Goal: Task Accomplishment & Management: Manage account settings

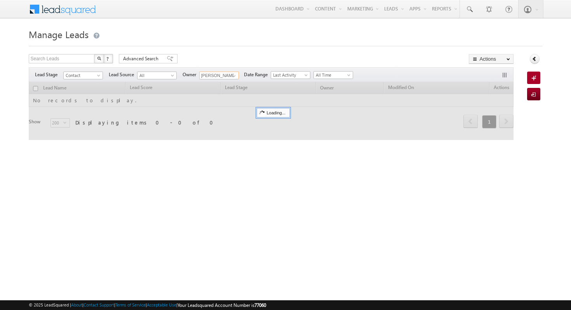
click at [226, 74] on input "[PERSON_NAME]" at bounding box center [219, 75] width 40 height 8
click at [233, 75] on span at bounding box center [234, 76] width 6 height 6
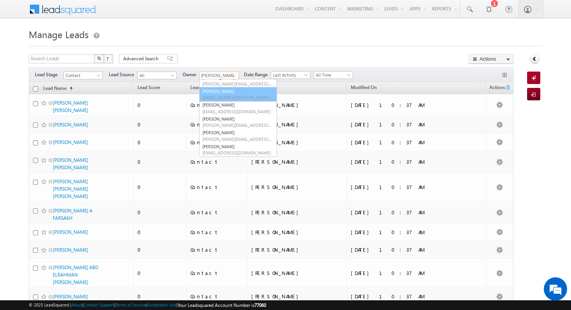
scroll to position [16, 0]
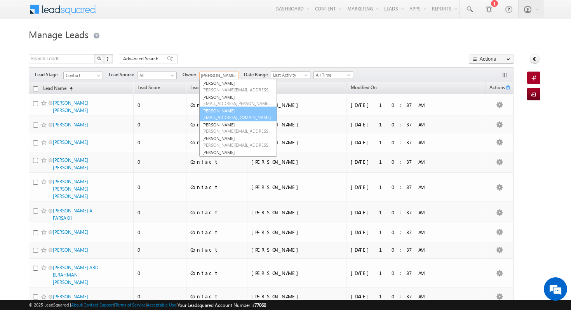
click at [243, 112] on link "[PERSON_NAME] [EMAIL_ADDRESS][DOMAIN_NAME]" at bounding box center [238, 113] width 78 height 15
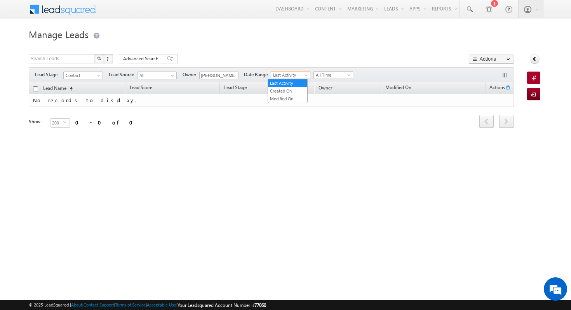
click at [304, 75] on span at bounding box center [307, 76] width 6 height 6
click at [306, 58] on div "Search Leads X ? 0 results found Advanced Search Advanced Search Advanced searc…" at bounding box center [271, 59] width 485 height 11
click at [96, 75] on span at bounding box center [99, 77] width 6 height 6
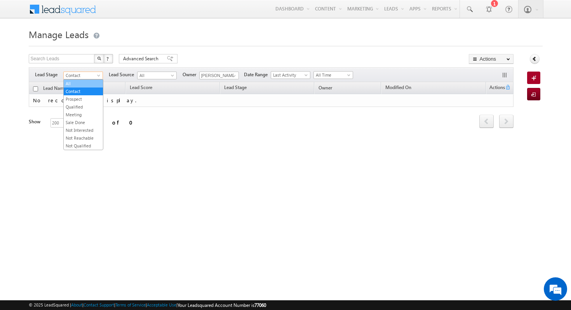
click at [89, 82] on link "All" at bounding box center [83, 83] width 39 height 7
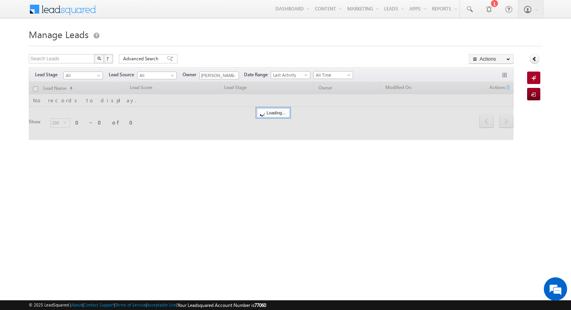
scroll to position [0, 0]
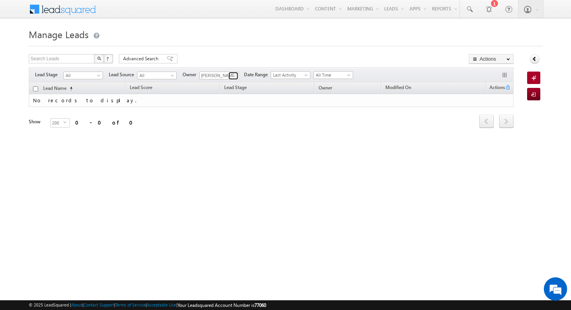
click at [231, 74] on span at bounding box center [234, 76] width 6 height 6
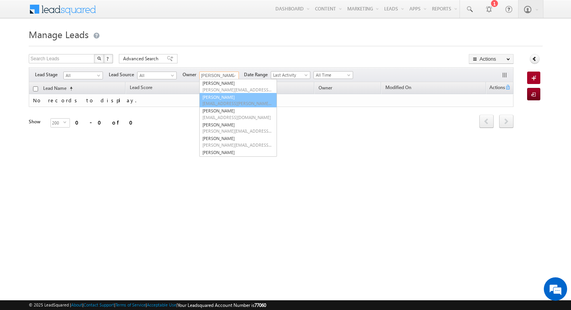
click at [237, 102] on span "[EMAIL_ADDRESS][PERSON_NAME][DOMAIN_NAME]" at bounding box center [237, 103] width 70 height 6
type input "[PERSON_NAME]"
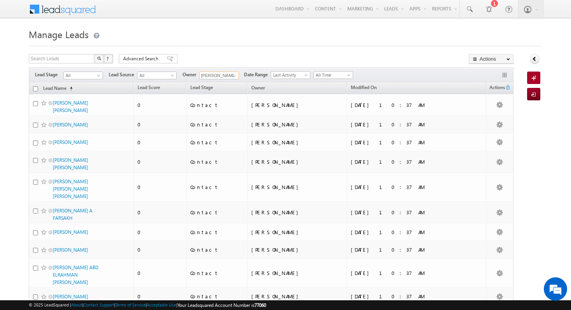
click at [35, 89] on input "checkbox" at bounding box center [35, 88] width 5 height 5
checkbox input "true"
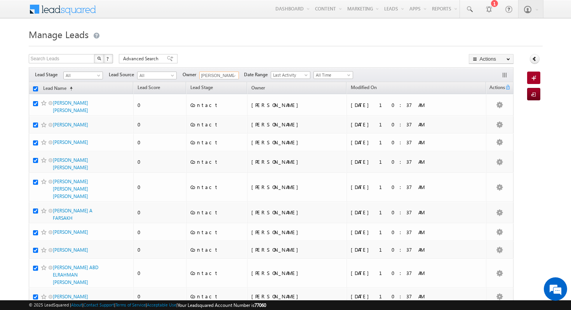
checkbox input "true"
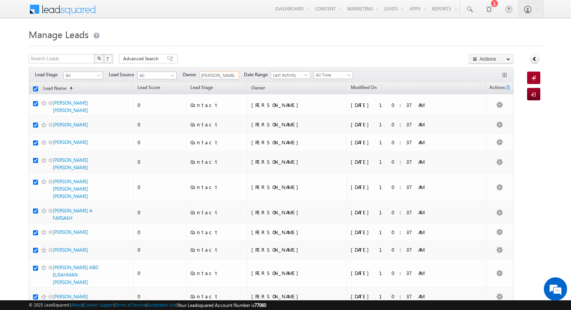
checkbox input "true"
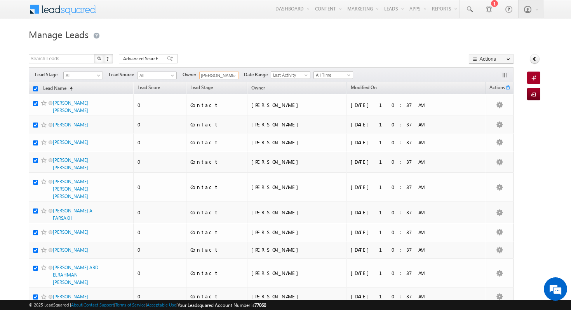
checkbox input "true"
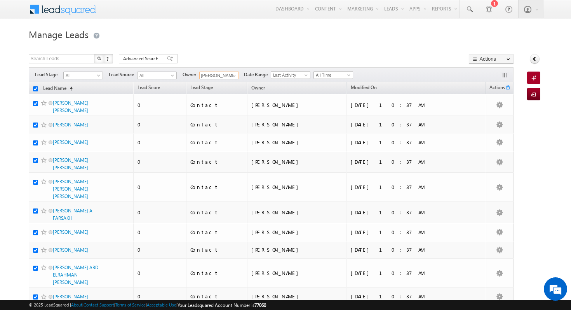
checkbox input "true"
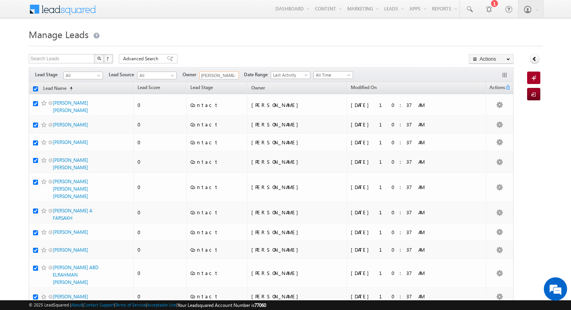
checkbox input "true"
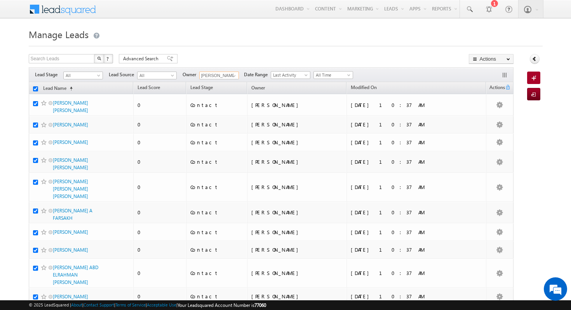
checkbox input "true"
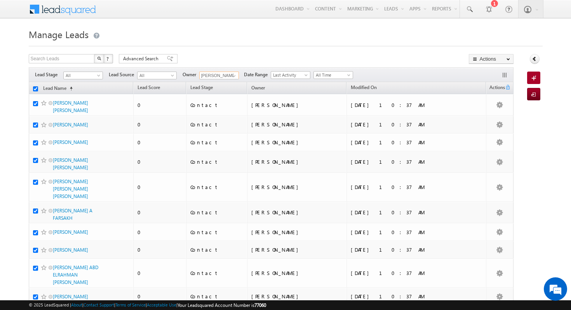
checkbox input "true"
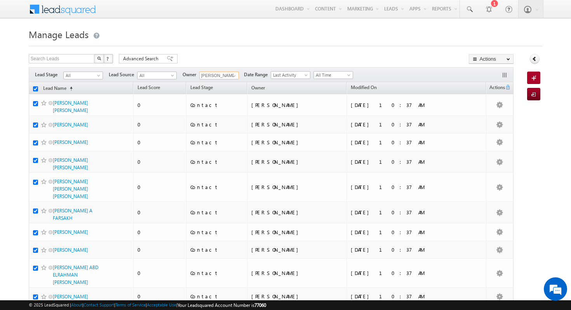
checkbox input "true"
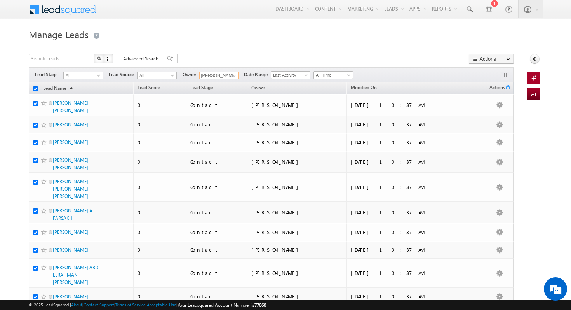
checkbox input "true"
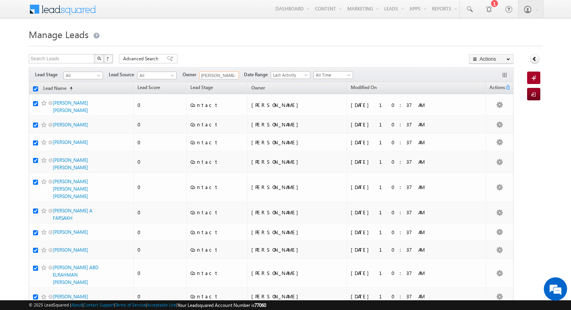
checkbox input "true"
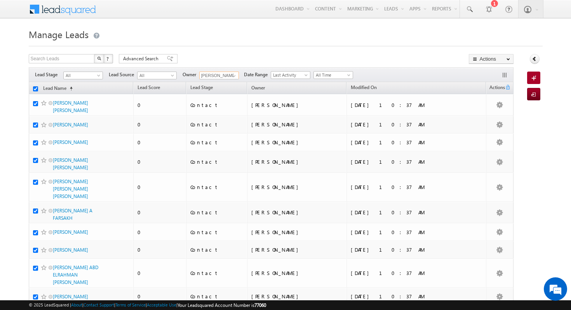
checkbox input "true"
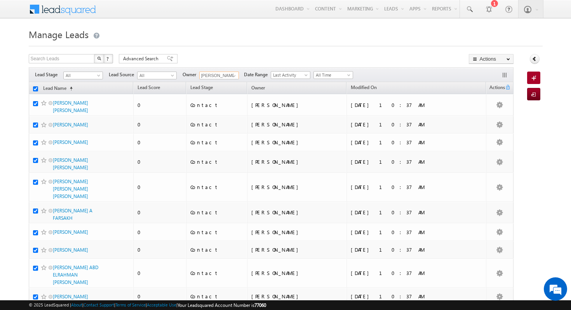
checkbox input "true"
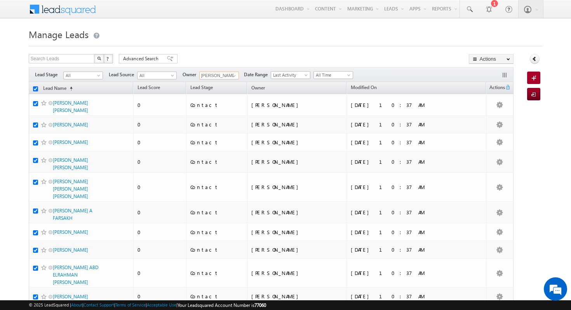
checkbox input "true"
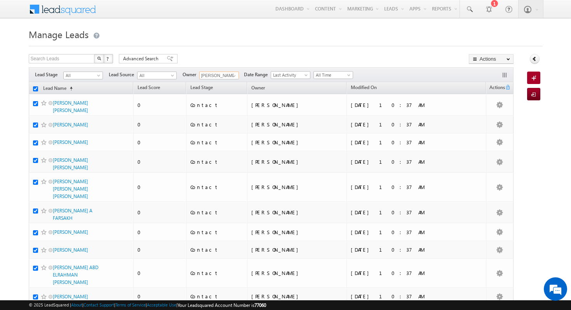
checkbox input "true"
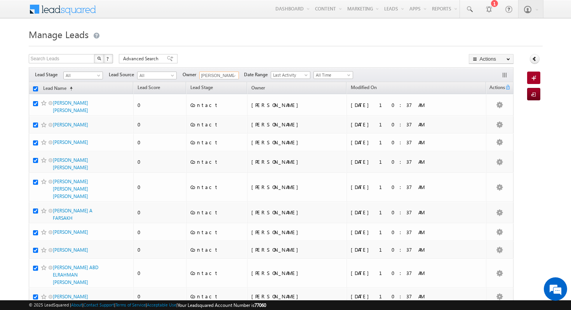
checkbox input "true"
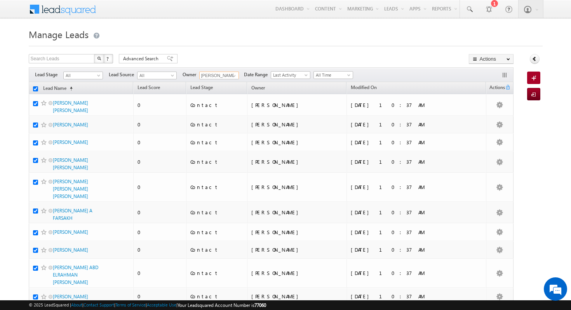
checkbox input "true"
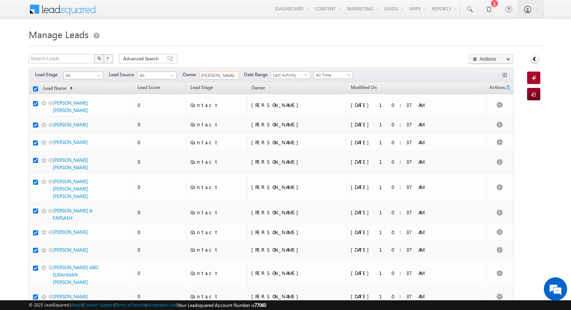
checkbox input "true"
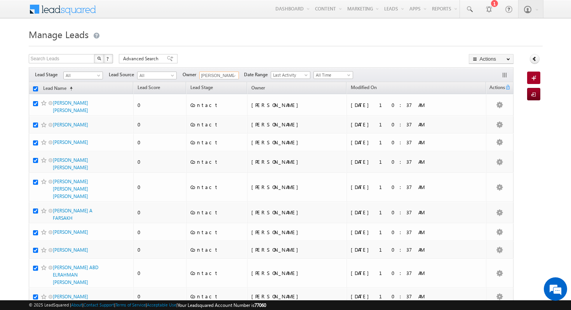
checkbox input "true"
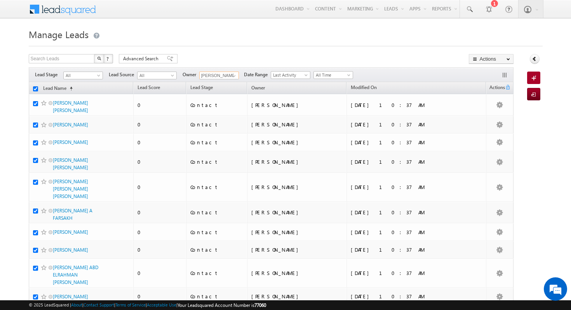
checkbox input "true"
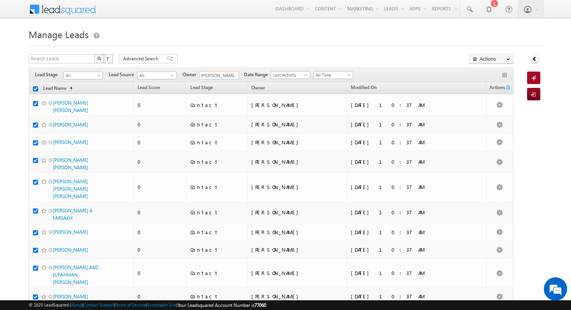
checkbox input "true"
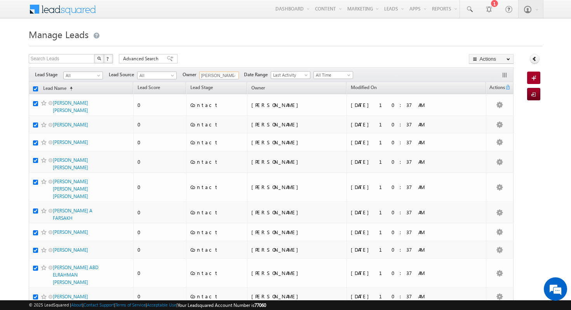
checkbox input "true"
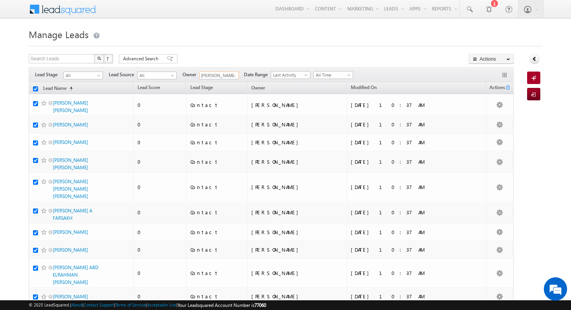
checkbox input "true"
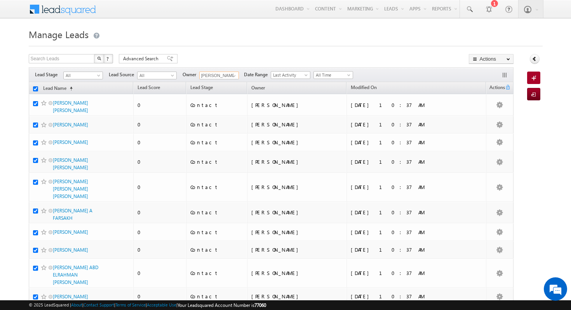
checkbox input "true"
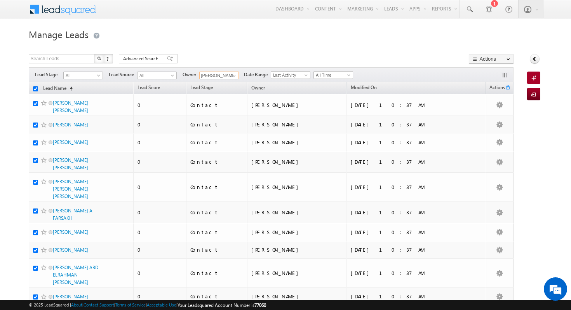
checkbox input "true"
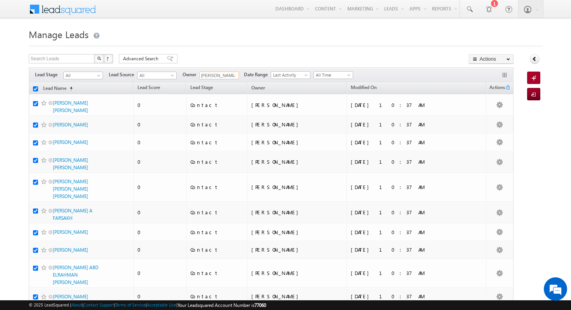
checkbox input "true"
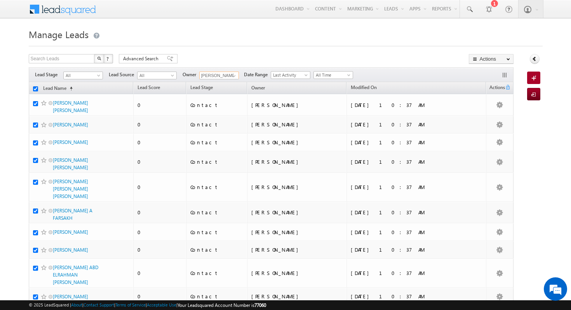
checkbox input "true"
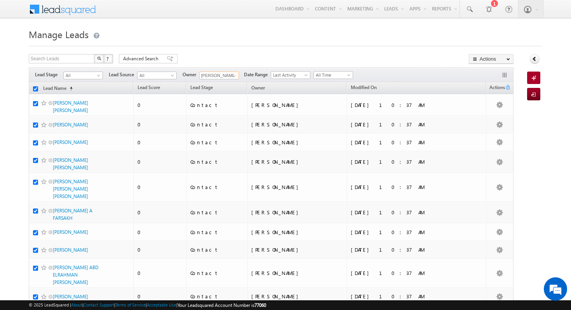
checkbox input "true"
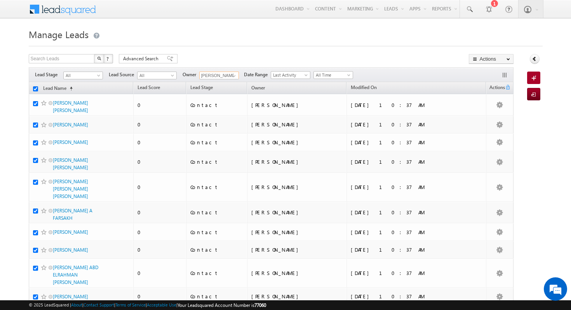
checkbox input "true"
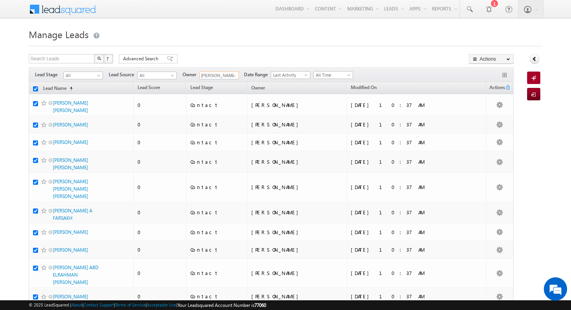
checkbox input "true"
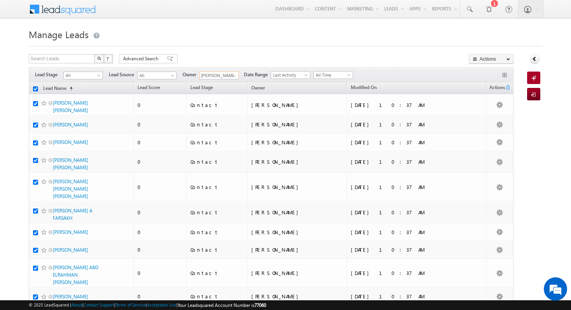
checkbox input "true"
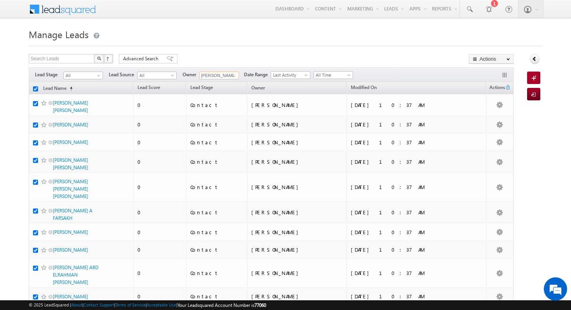
checkbox input "true"
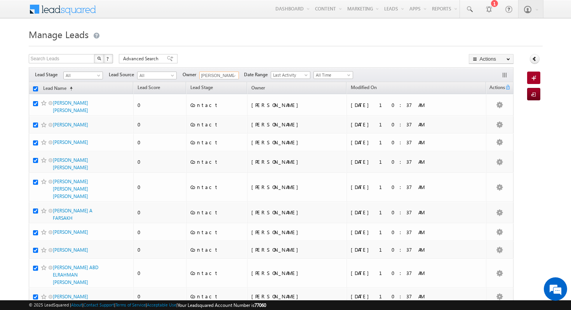
checkbox input "true"
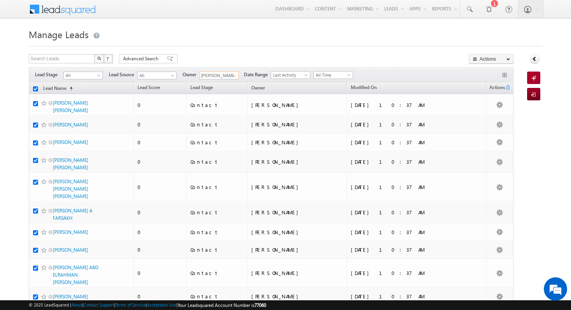
checkbox input "true"
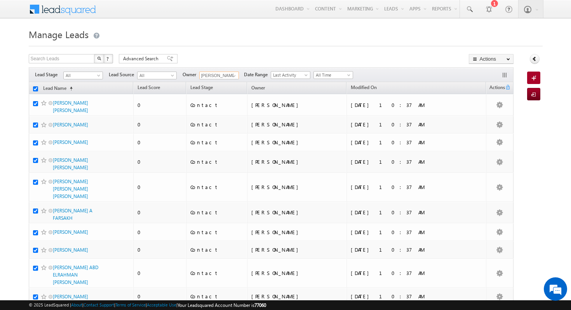
checkbox input "true"
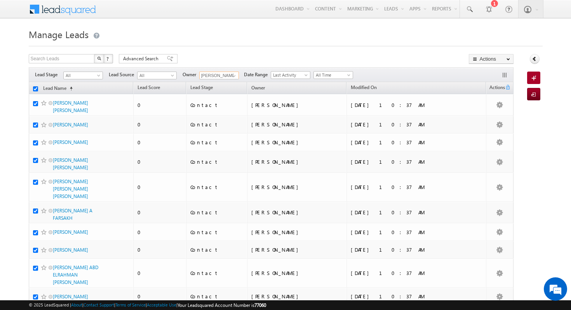
checkbox input "true"
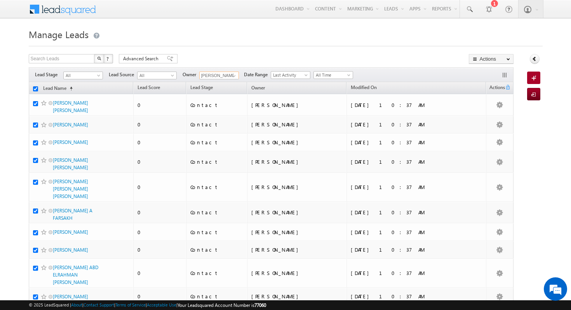
checkbox input "true"
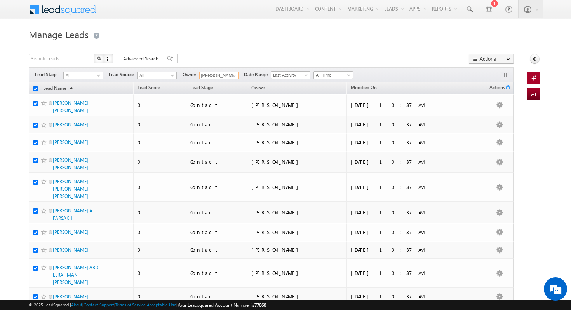
checkbox input "true"
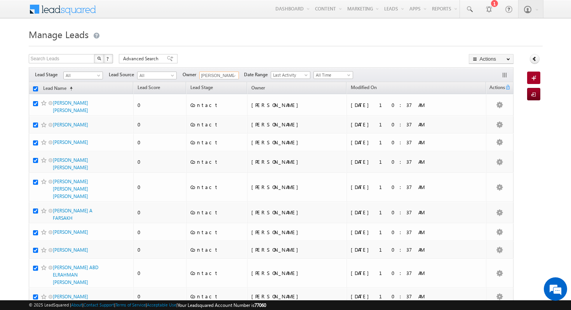
checkbox input "true"
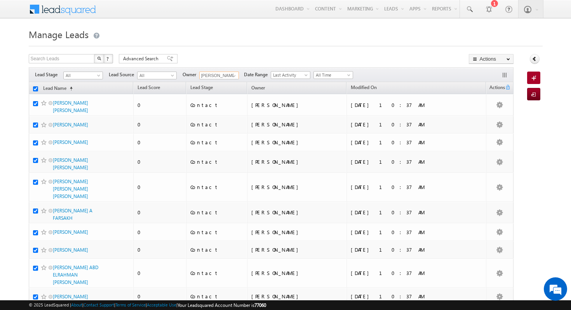
checkbox input "true"
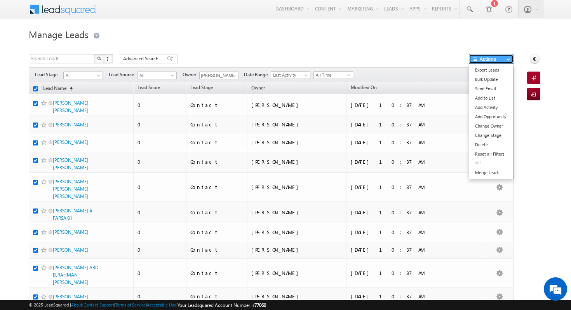
click at [489, 60] on button "Actions" at bounding box center [491, 59] width 45 height 10
click at [497, 129] on link "Change Owner" at bounding box center [491, 125] width 44 height 9
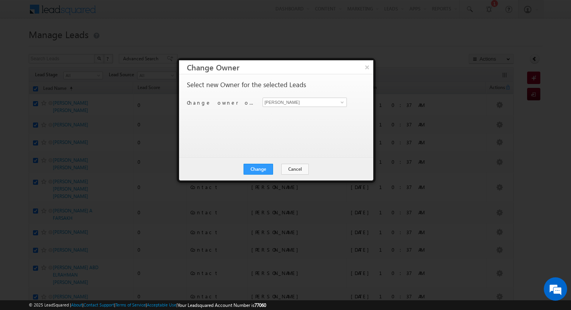
click at [306, 108] on div "Change owner of 200 leads to [PERSON_NAME] [PERSON_NAME]" at bounding box center [275, 104] width 177 height 12
click at [330, 104] on input "[PERSON_NAME]" at bounding box center [305, 102] width 84 height 9
click at [342, 103] on span at bounding box center [342, 102] width 6 height 6
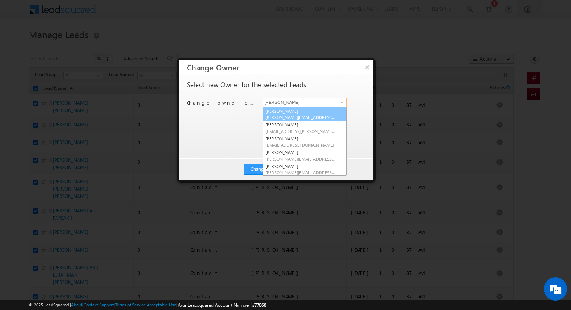
click at [324, 113] on link "[PERSON_NAME] [PERSON_NAME][EMAIL_ADDRESS][DOMAIN_NAME]" at bounding box center [305, 114] width 84 height 15
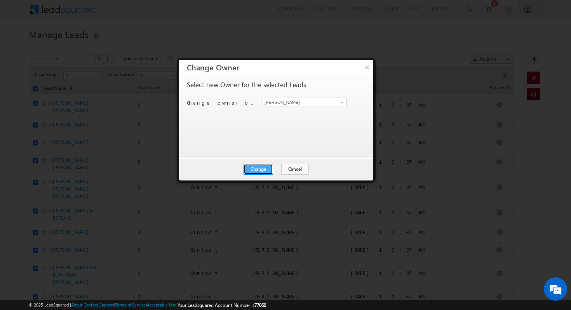
click at [263, 167] on button "Change" at bounding box center [259, 169] width 30 height 11
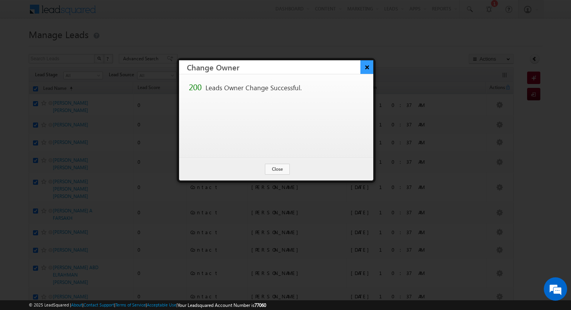
click at [367, 71] on button "×" at bounding box center [367, 67] width 13 height 14
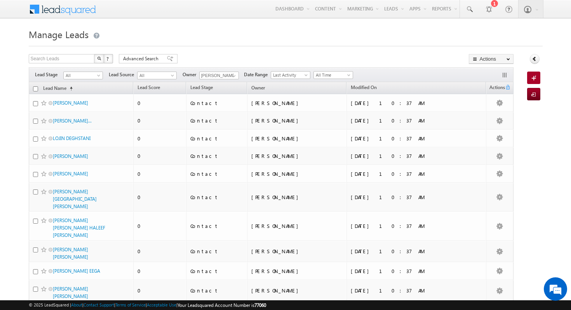
click at [36, 91] on input "checkbox" at bounding box center [35, 88] width 5 height 5
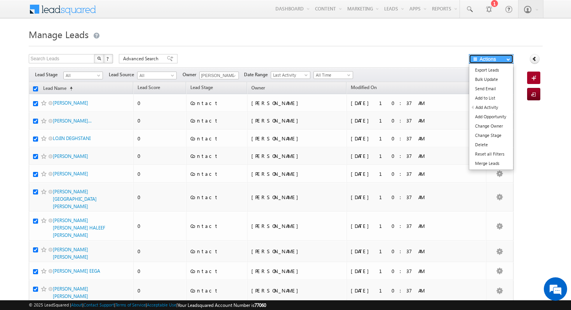
click at [494, 57] on button "Actions" at bounding box center [491, 59] width 45 height 10
click at [508, 129] on link "Change Owner" at bounding box center [491, 125] width 44 height 9
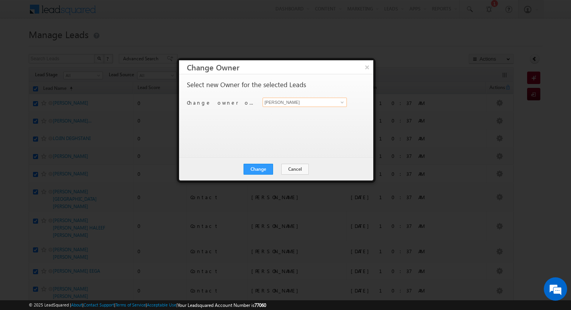
click at [336, 103] on link at bounding box center [341, 102] width 10 height 8
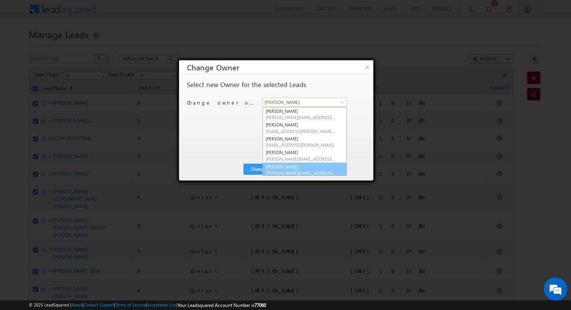
scroll to position [2, 0]
click at [293, 168] on span "[PERSON_NAME][EMAIL_ADDRESS][PERSON_NAME][DOMAIN_NAME]" at bounding box center [301, 170] width 70 height 6
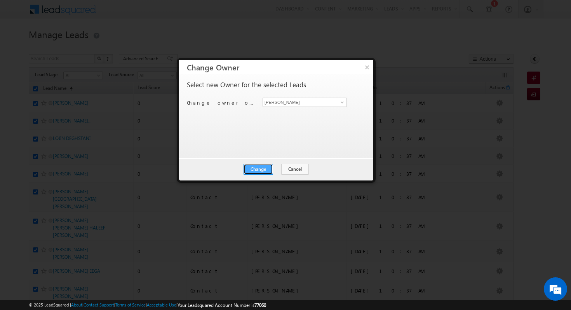
click at [265, 170] on button "Change" at bounding box center [259, 169] width 30 height 11
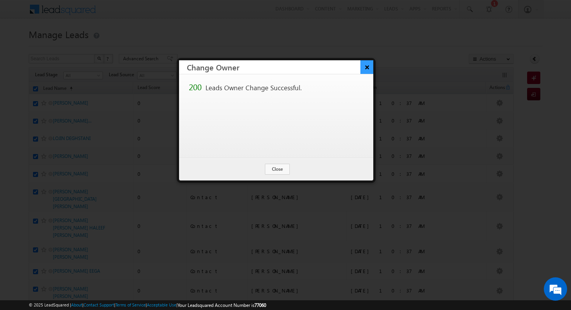
click at [368, 71] on button "×" at bounding box center [367, 67] width 13 height 14
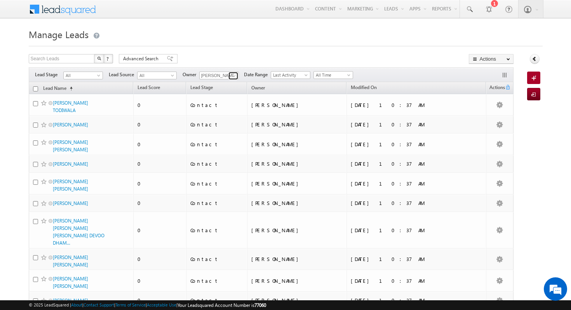
click at [234, 75] on span at bounding box center [234, 76] width 6 height 6
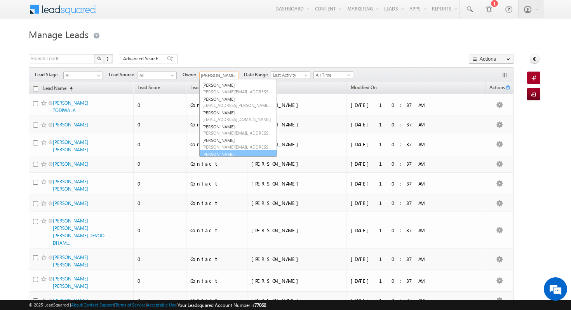
scroll to position [0, 0]
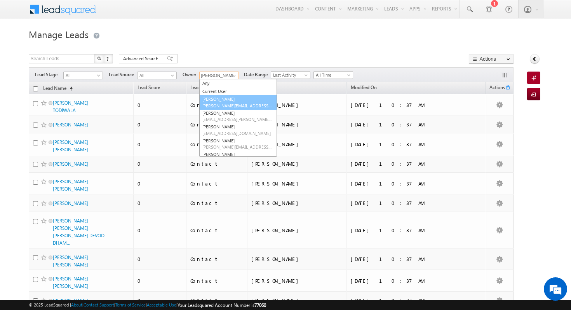
click at [230, 100] on link "[PERSON_NAME] [PERSON_NAME][EMAIL_ADDRESS][DOMAIN_NAME]" at bounding box center [238, 102] width 78 height 15
